Goal: Complete application form: Complete application form

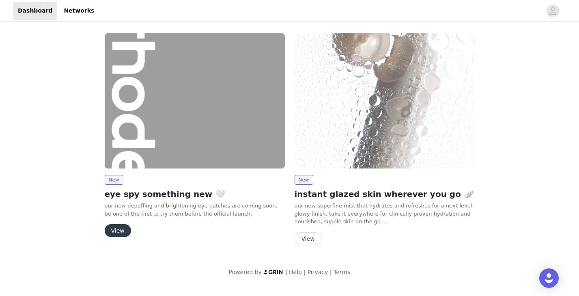
click at [121, 230] on button "View" at bounding box center [118, 230] width 26 height 13
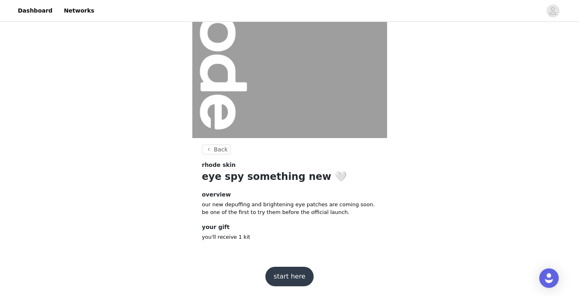
scroll to position [80, 0]
click at [290, 276] on button "start here" at bounding box center [289, 276] width 48 height 19
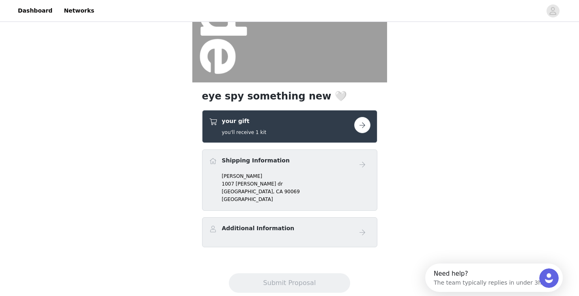
scroll to position [139, 0]
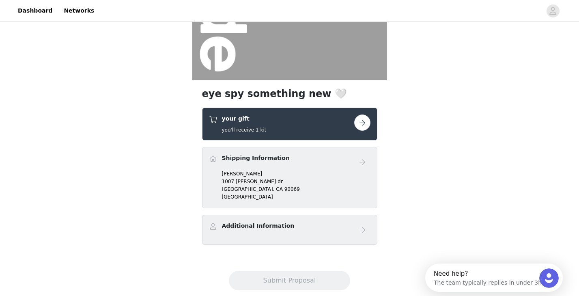
click at [362, 120] on button "button" at bounding box center [362, 122] width 16 height 16
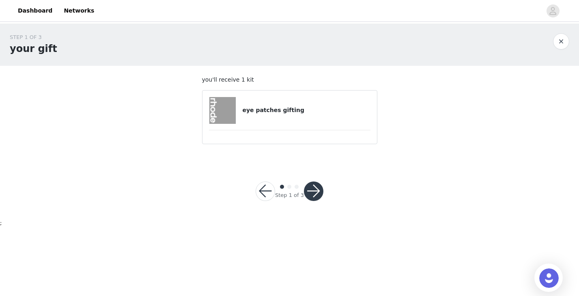
click at [259, 116] on div "eye patches gifting" at bounding box center [289, 110] width 161 height 27
click at [312, 193] on button "button" at bounding box center [313, 190] width 19 height 19
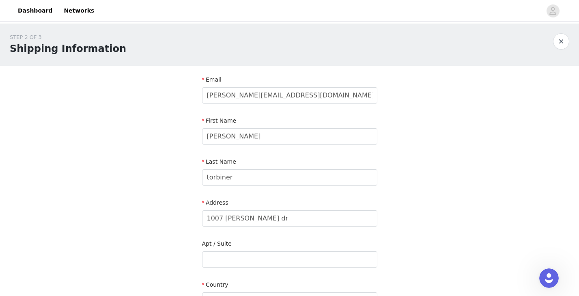
click at [304, 124] on div "First Name" at bounding box center [289, 122] width 175 height 12
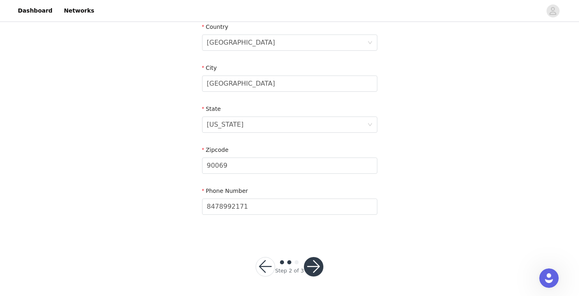
scroll to position [257, 0]
click at [315, 265] on button "button" at bounding box center [313, 266] width 19 height 19
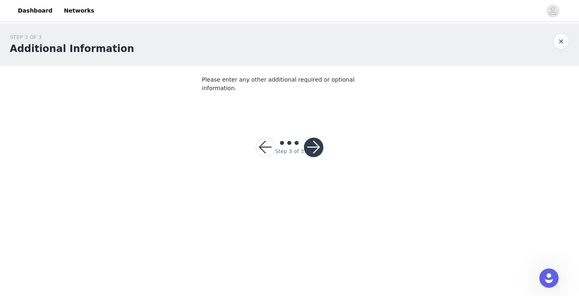
click at [320, 146] on div at bounding box center [313, 146] width 19 height 19
click at [313, 137] on button "button" at bounding box center [313, 146] width 19 height 19
